Goal: Task Accomplishment & Management: Manage account settings

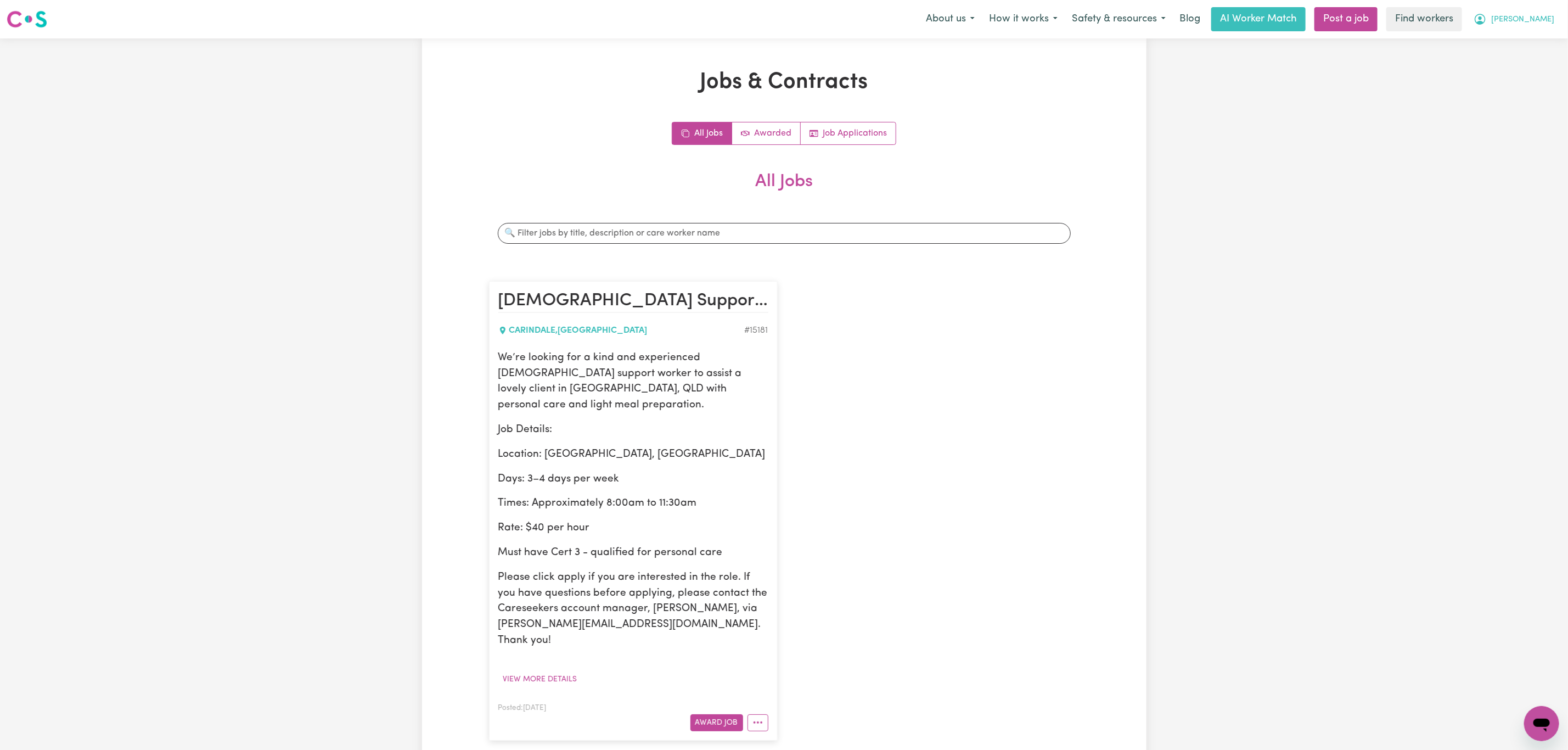
drag, startPoint x: 1536, startPoint y: 20, endPoint x: 1533, endPoint y: 30, distance: 10.4
click at [1537, 20] on span "Simone" at bounding box center [1523, 20] width 63 height 12
click at [1526, 64] on link "Logout" at bounding box center [1517, 63] width 86 height 21
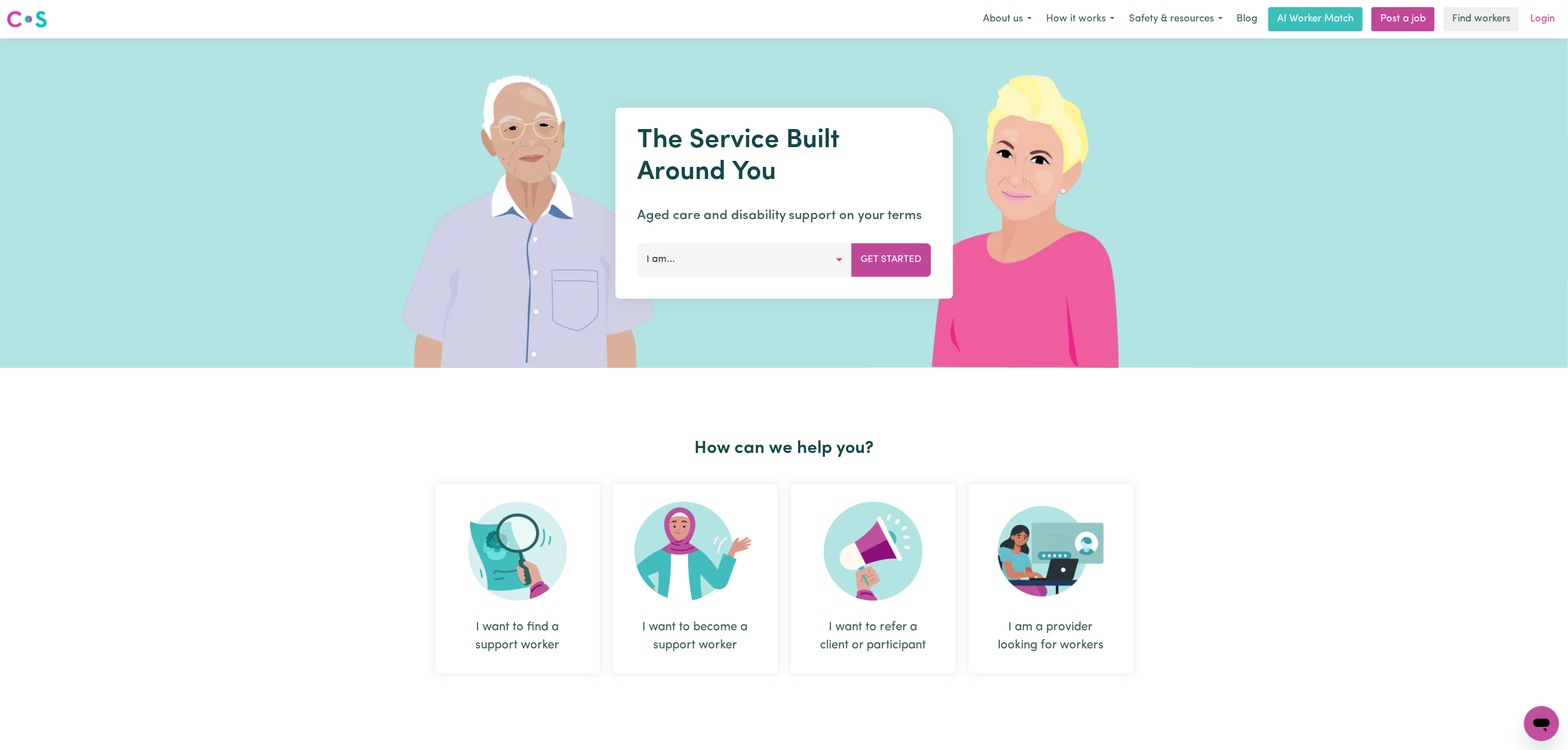
click at [1542, 21] on link "Login" at bounding box center [1542, 19] width 38 height 24
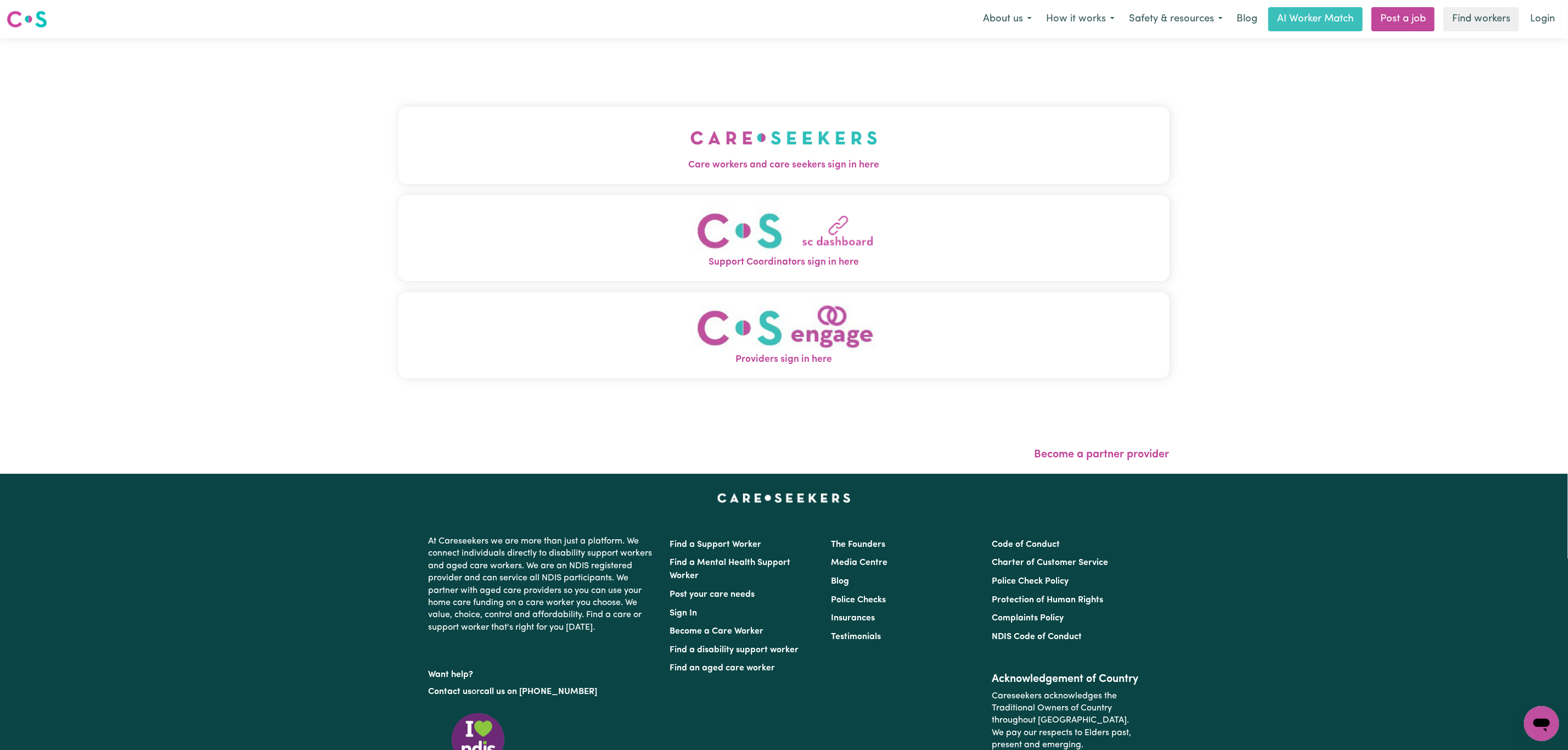
click at [580, 147] on button "Care workers and care seekers sign in here" at bounding box center [784, 145] width 771 height 77
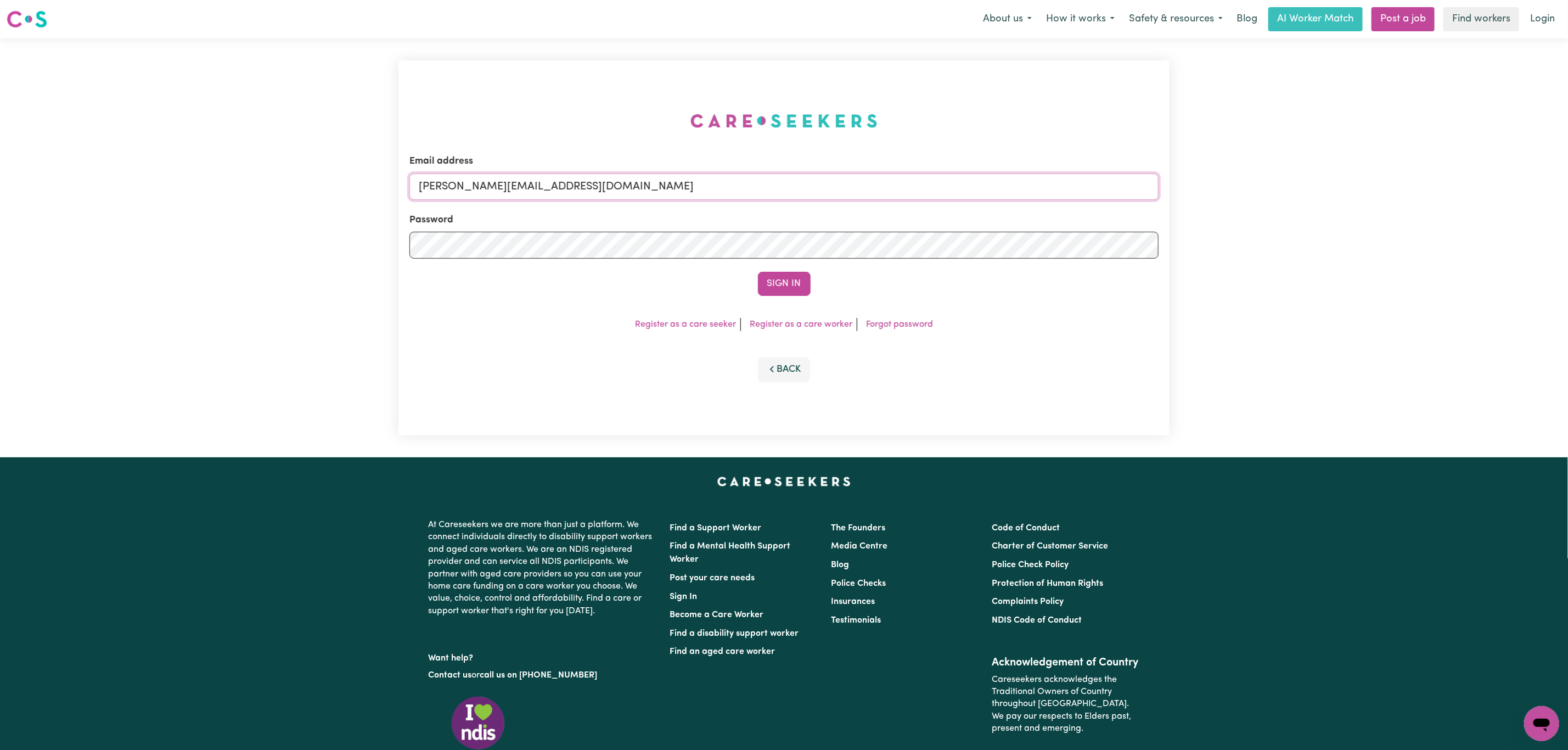
click at [520, 183] on input "[PERSON_NAME][EMAIL_ADDRESS][DOMAIN_NAME]" at bounding box center [784, 186] width 749 height 26
drag, startPoint x: 479, startPoint y: 192, endPoint x: 815, endPoint y: 208, distance: 336.4
click at [815, 208] on form "Email address superuser~mikayla@careseekers.com.au Password Sign In" at bounding box center [784, 225] width 749 height 142
type input "superuser~jennie@evado.com"
click at [758, 272] on button "Sign In" at bounding box center [784, 284] width 53 height 24
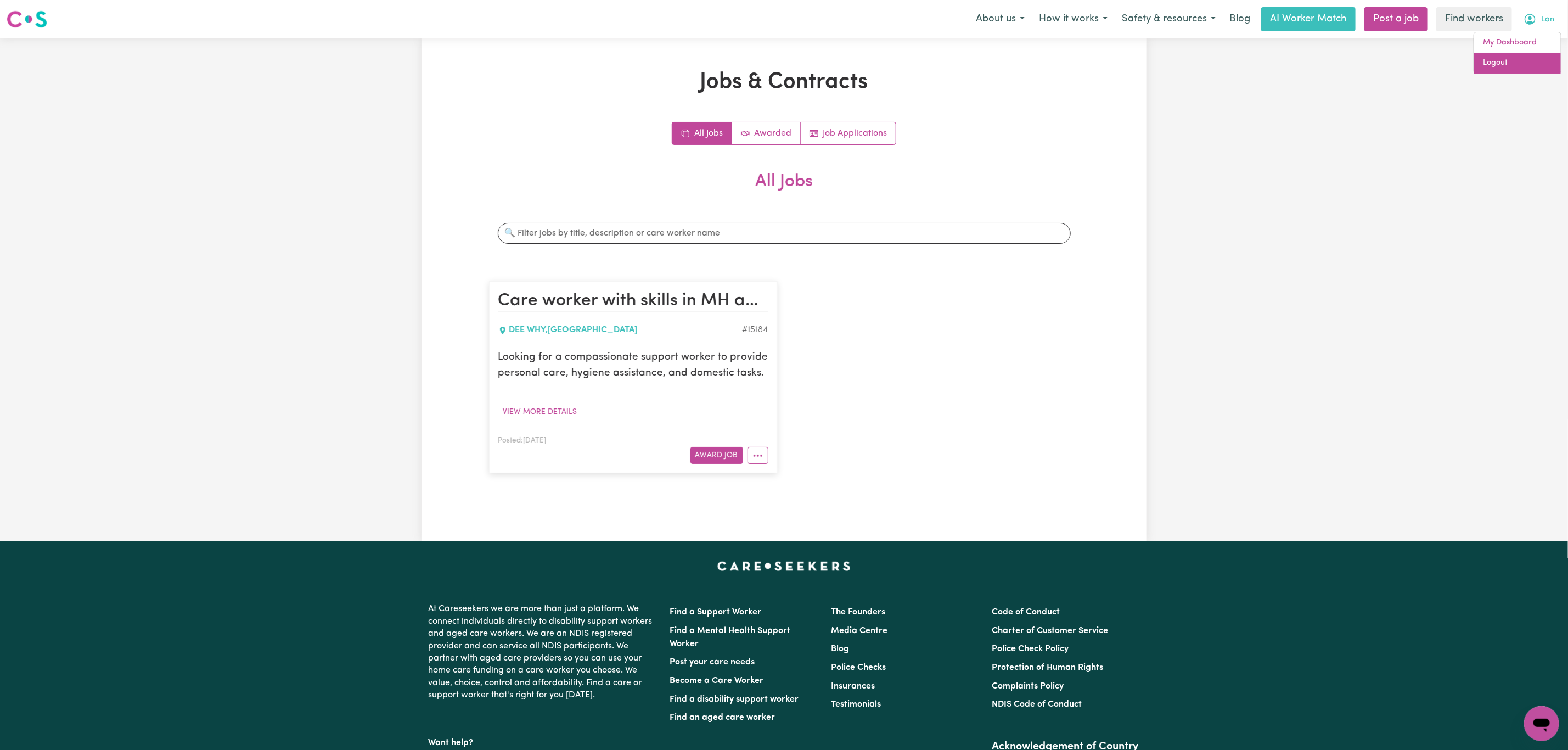
click at [1533, 59] on link "Logout" at bounding box center [1517, 63] width 86 height 21
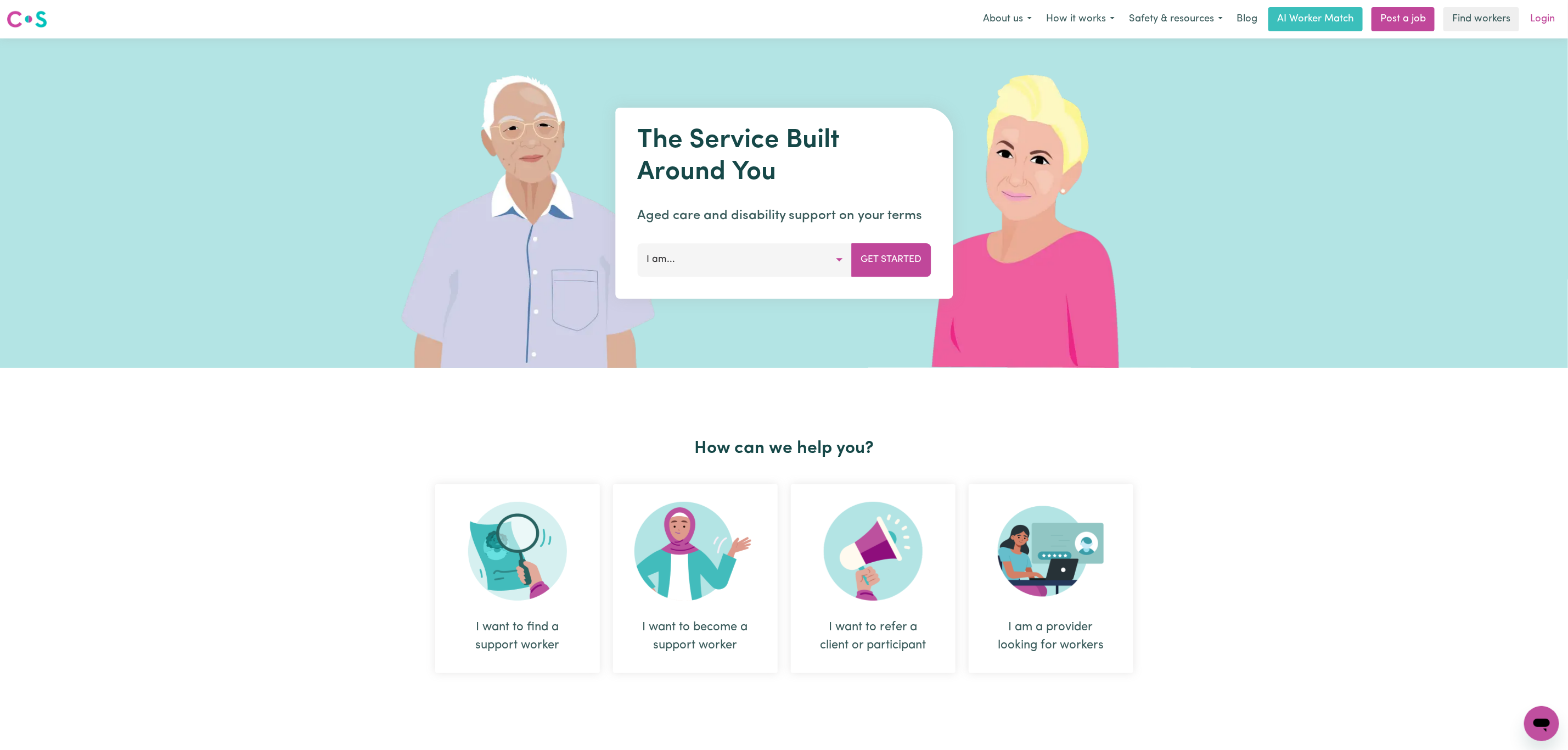
click at [1552, 14] on link "Login" at bounding box center [1542, 19] width 38 height 24
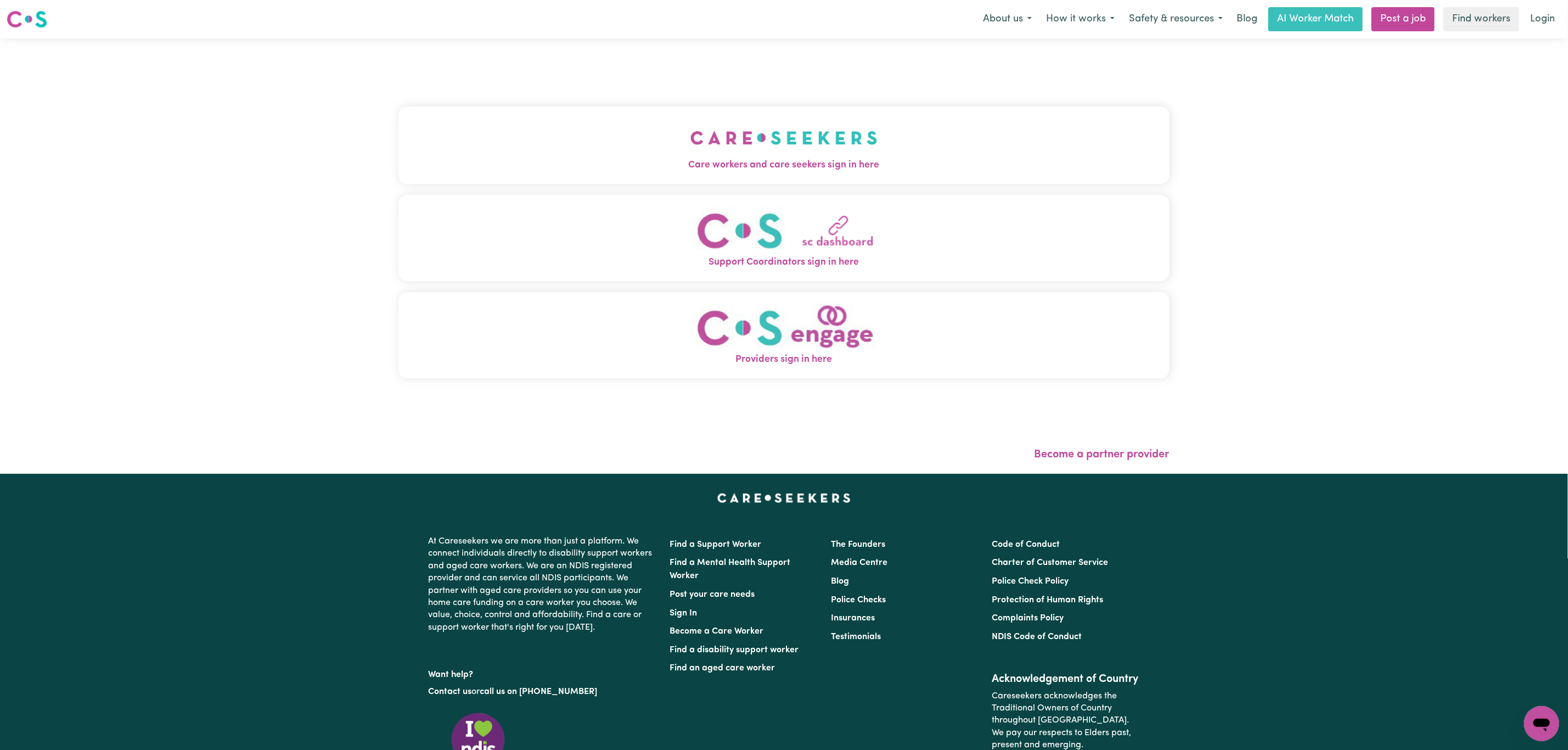
click at [399, 96] on div "Care workers and care seekers sign in here Support Coordinators sign in here Pr…" at bounding box center [784, 248] width 771 height 375
drag, startPoint x: 386, startPoint y: 137, endPoint x: 407, endPoint y: 143, distance: 21.8
click at [387, 137] on div "Care workers and care seekers sign in here Support Coordinators sign in here Pr…" at bounding box center [784, 256] width 1568 height 435
click at [525, 172] on span "Care workers and care seekers sign in here" at bounding box center [784, 165] width 771 height 14
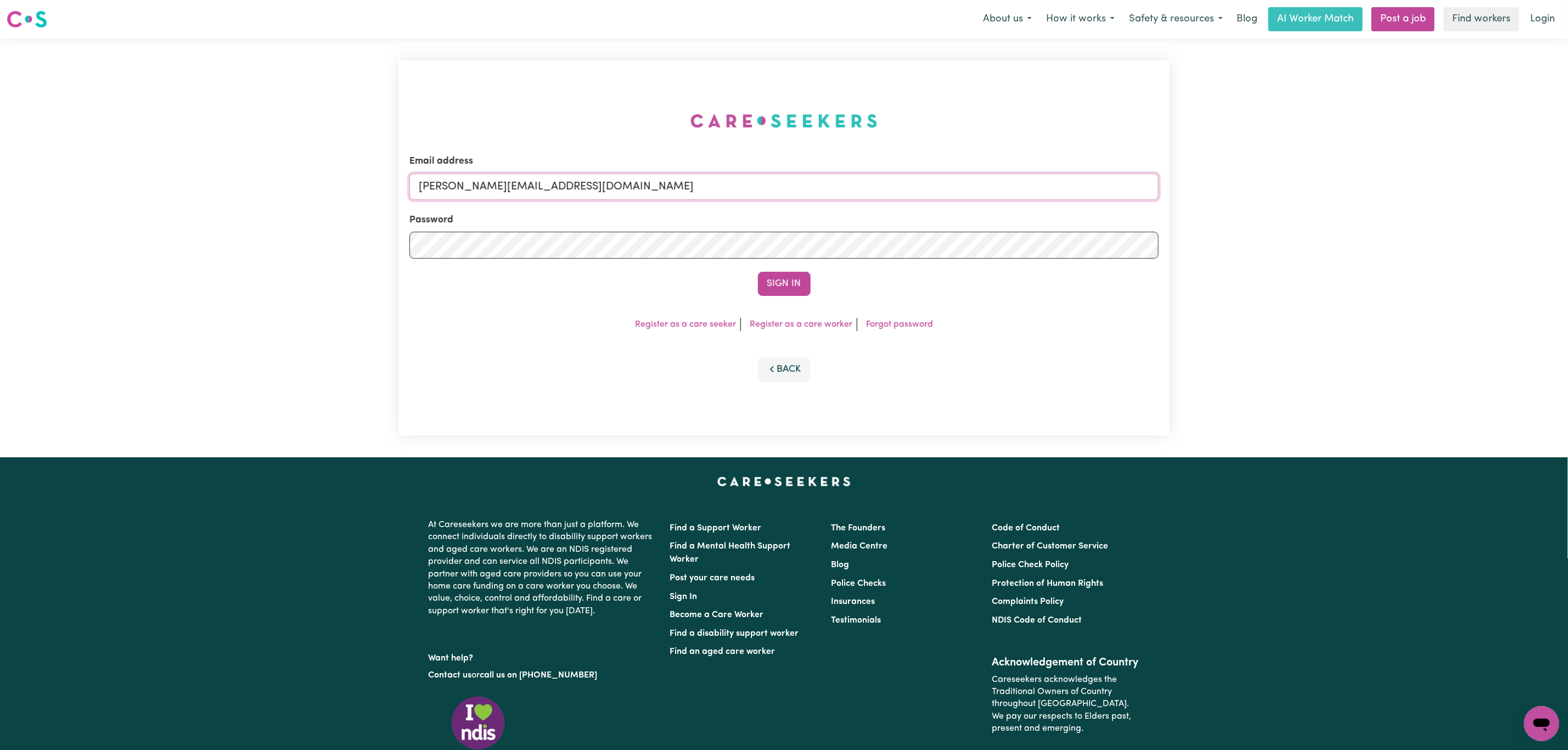
drag, startPoint x: 476, startPoint y: 195, endPoint x: 480, endPoint y: 204, distance: 9.8
click at [476, 195] on input "[PERSON_NAME][EMAIL_ADDRESS][DOMAIN_NAME]" at bounding box center [784, 186] width 749 height 26
drag, startPoint x: 473, startPoint y: 190, endPoint x: 795, endPoint y: 194, distance: 322.0
click at [793, 194] on input "[EMAIL_ADDRESS][PERSON_NAME][DOMAIN_NAME]" at bounding box center [784, 186] width 749 height 26
type input "[EMAIL_ADDRESS][DOMAIN_NAME]"
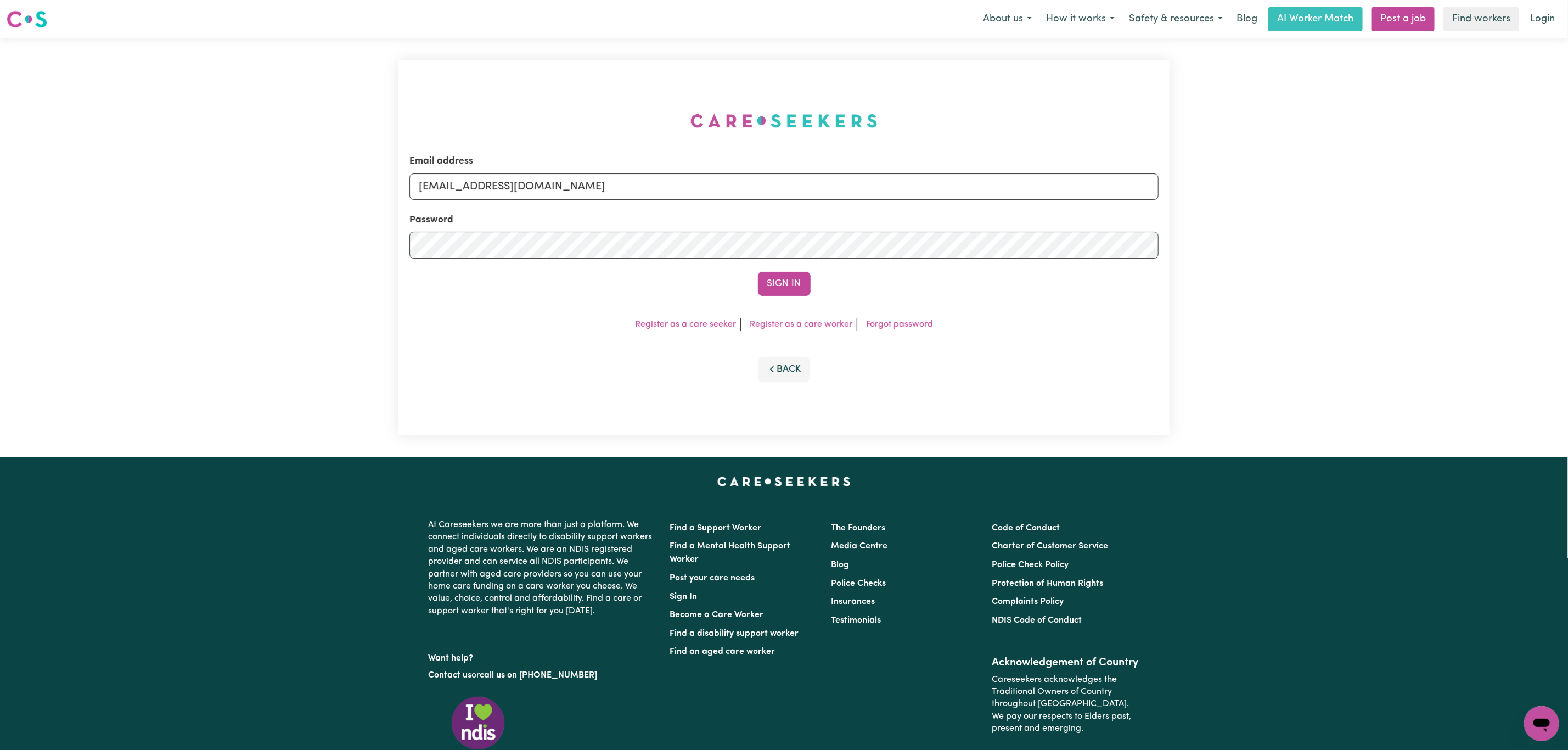
click at [758, 272] on button "Sign In" at bounding box center [784, 284] width 53 height 24
